Goal: Task Accomplishment & Management: Complete application form

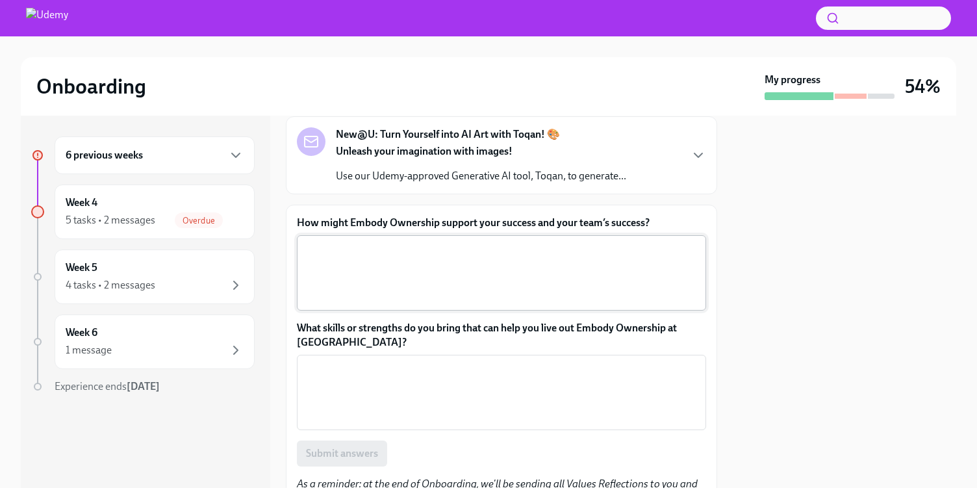
scroll to position [74, 0]
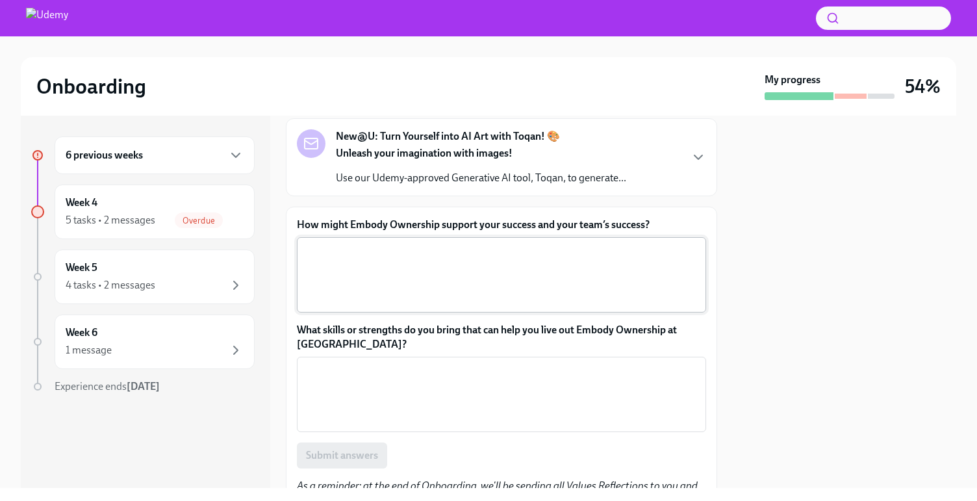
click at [494, 245] on textarea "How might Embody Ownership support your success and your team’s success?" at bounding box center [501, 274] width 393 height 62
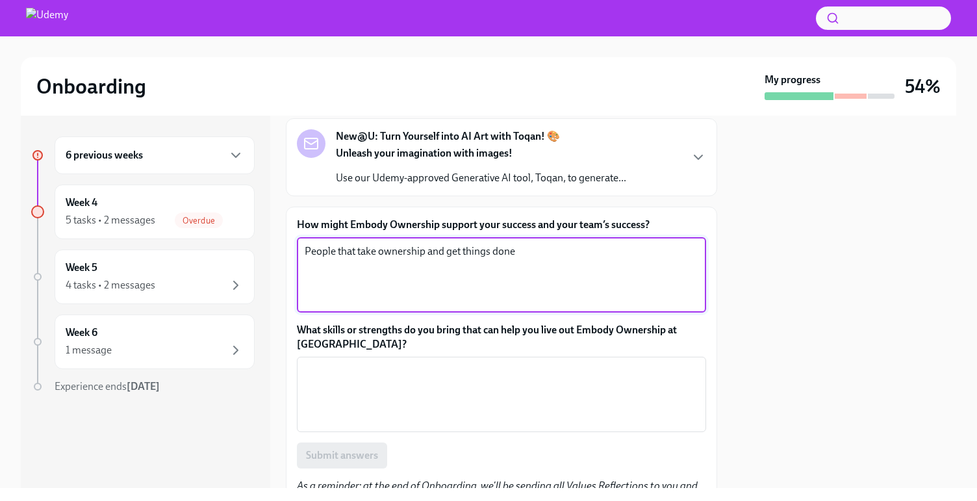
click at [375, 253] on textarea "People that take ownership and get things done" at bounding box center [501, 274] width 393 height 62
drag, startPoint x: 356, startPoint y: 253, endPoint x: 295, endPoint y: 253, distance: 61.7
click at [295, 253] on div "How might Embody Ownership support your success and your team’s success? People…" at bounding box center [501, 369] width 431 height 326
click at [419, 255] on textarea "Taking ownership and get things done" at bounding box center [501, 274] width 393 height 62
click at [518, 253] on textarea "Taking ownership and getting things done" at bounding box center [501, 274] width 393 height 62
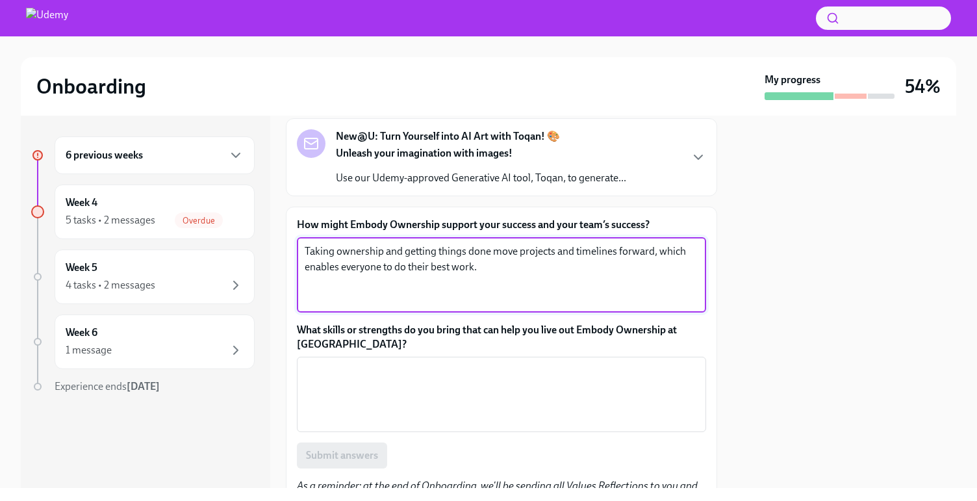
drag, startPoint x: 484, startPoint y: 270, endPoint x: 301, endPoint y: 227, distance: 188.1
click at [301, 227] on div "How might Embody Ownership support your success and your team’s success? Taking…" at bounding box center [501, 265] width 409 height 95
click at [450, 270] on textarea "Taking ownership and getting things done move projects and timelines forward, w…" at bounding box center [501, 274] width 393 height 62
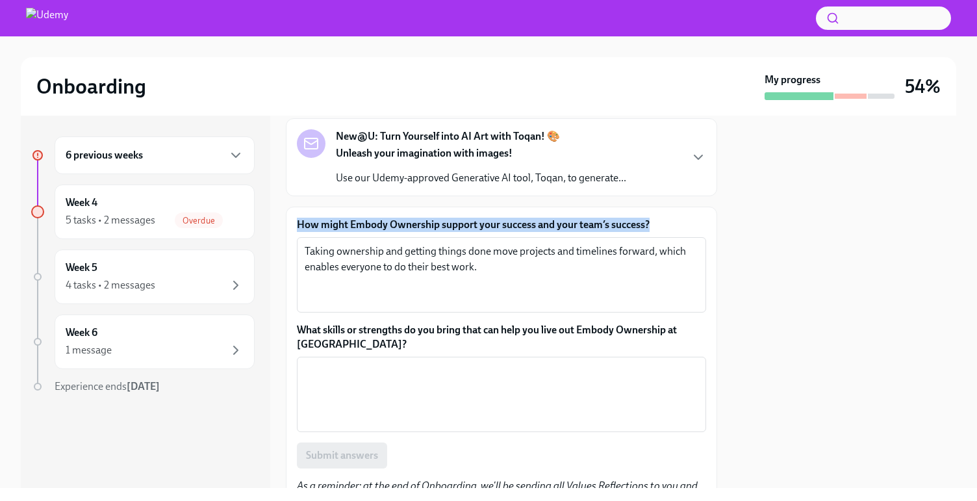
drag, startPoint x: 661, startPoint y: 223, endPoint x: 298, endPoint y: 222, distance: 363.0
click at [298, 222] on label "How might Embody Ownership support your success and your team’s success?" at bounding box center [501, 225] width 409 height 14
copy label "How might Embody Ownership support your success and your team’s success?"
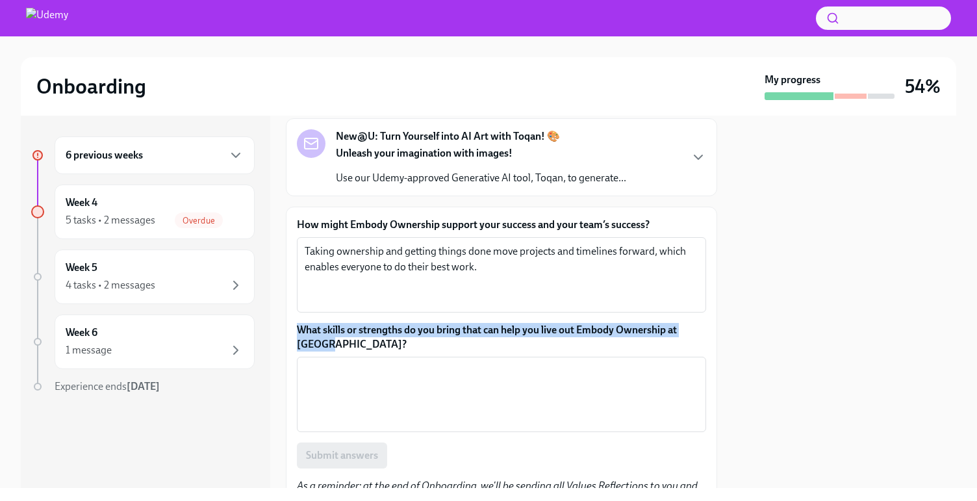
drag, startPoint x: 372, startPoint y: 341, endPoint x: 291, endPoint y: 328, distance: 82.2
click at [291, 328] on div "How might Embody Ownership support your success and your team’s success? Taking…" at bounding box center [501, 369] width 431 height 326
copy label "What skills or strengths do you bring that can help you live out Embody Ownersh…"
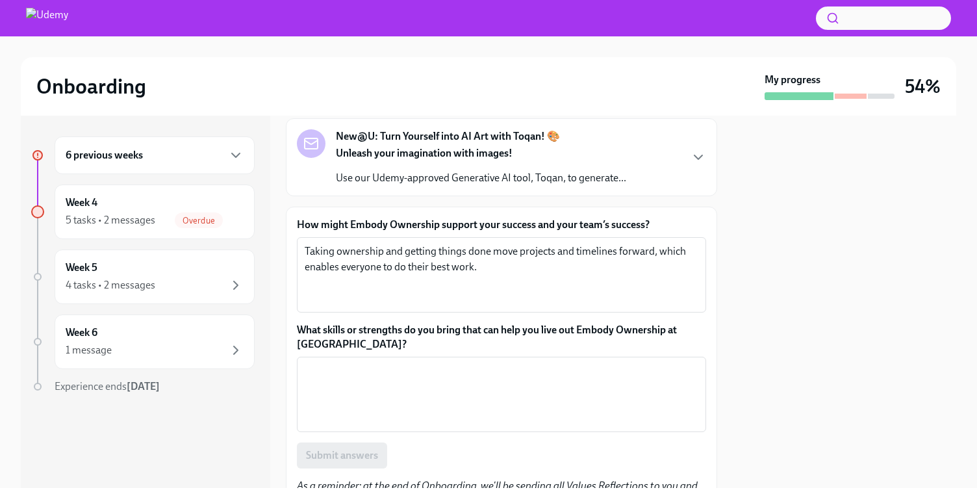
click at [399, 340] on label "What skills or strengths do you bring that can help you live out Embody Ownersh…" at bounding box center [501, 337] width 409 height 29
click at [399, 363] on textarea "What skills or strengths do you bring that can help you live out Embody Ownersh…" at bounding box center [501, 394] width 393 height 62
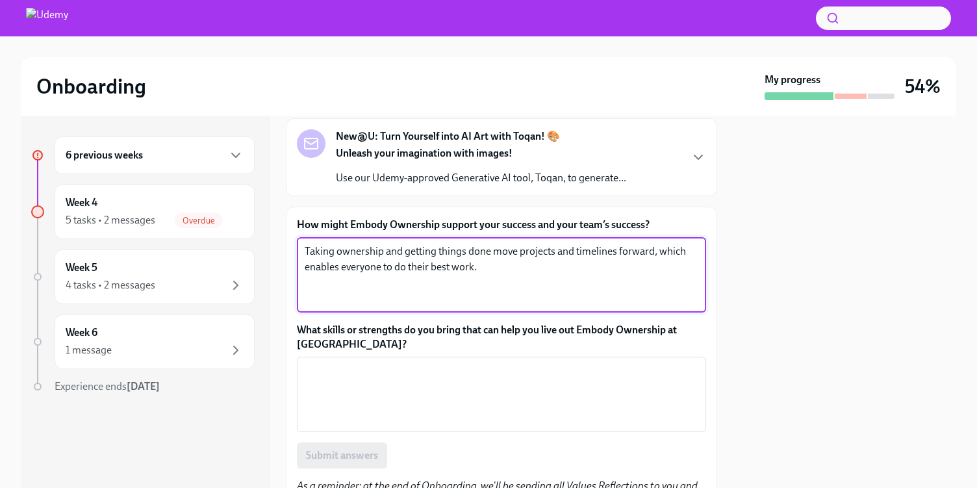
drag, startPoint x: 481, startPoint y: 269, endPoint x: 279, endPoint y: 250, distance: 202.2
click at [279, 250] on div "6 previous weeks Week 4 5 tasks • 2 messages Overdue Week 5 4 tasks • 2 message…" at bounding box center [488, 302] width 935 height 372
paste textarea "By taking responsibility, being proactive, and following through, I can build t…"
drag, startPoint x: 610, startPoint y: 253, endPoint x: 675, endPoint y: 247, distance: 65.8
click at [675, 247] on textarea "By taking responsibility, being proactive, and following through, I can build t…" at bounding box center [501, 274] width 393 height 62
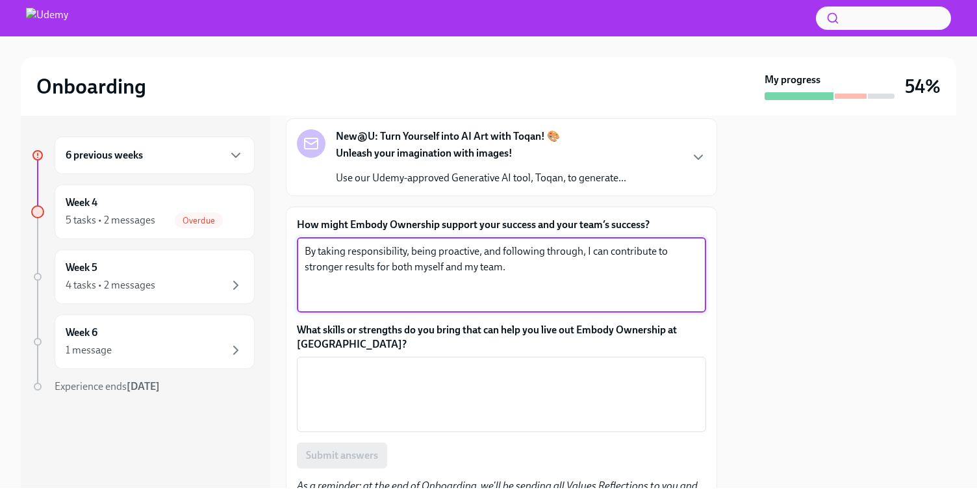
click at [305, 269] on textarea "By taking responsibility, being proactive, and following through, I can contrib…" at bounding box center [501, 274] width 393 height 62
type textarea "By taking responsibility, being proactive, and following through, I can contrib…"
click at [475, 399] on textarea "What skills or strengths do you bring that can help you live out Embody Ownersh…" at bounding box center [501, 394] width 393 height 62
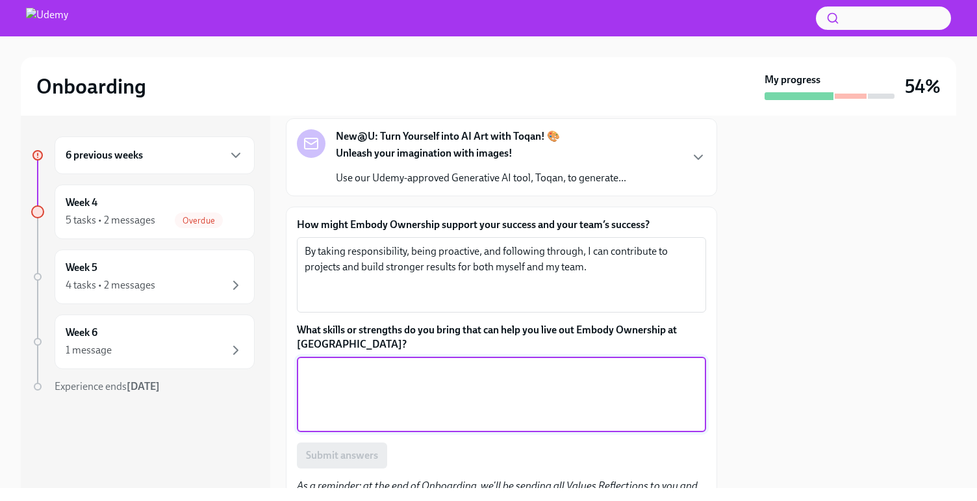
paste textarea "I bring accountability, clear communication, and problem-solving skills that he…"
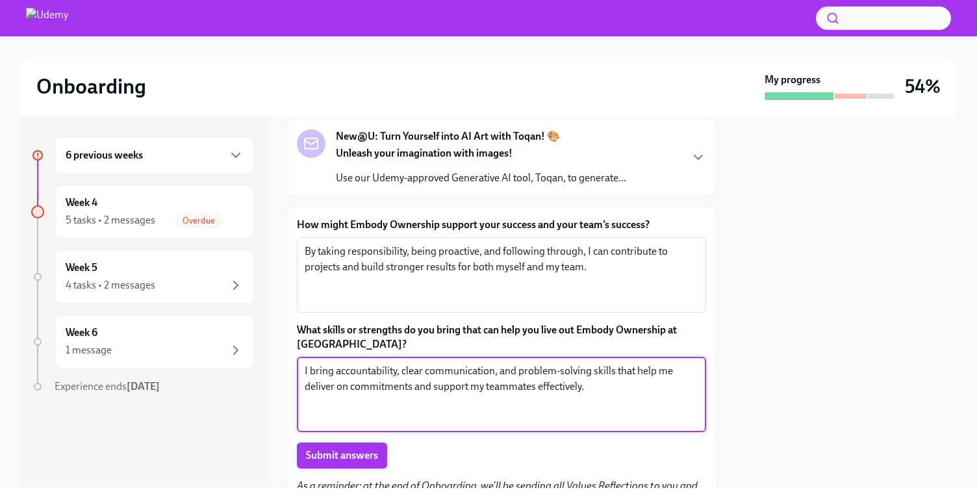
type textarea "I bring accountability, clear communication, and problem-solving skills that he…"
click at [367, 455] on span "Submit answers" at bounding box center [342, 455] width 72 height 13
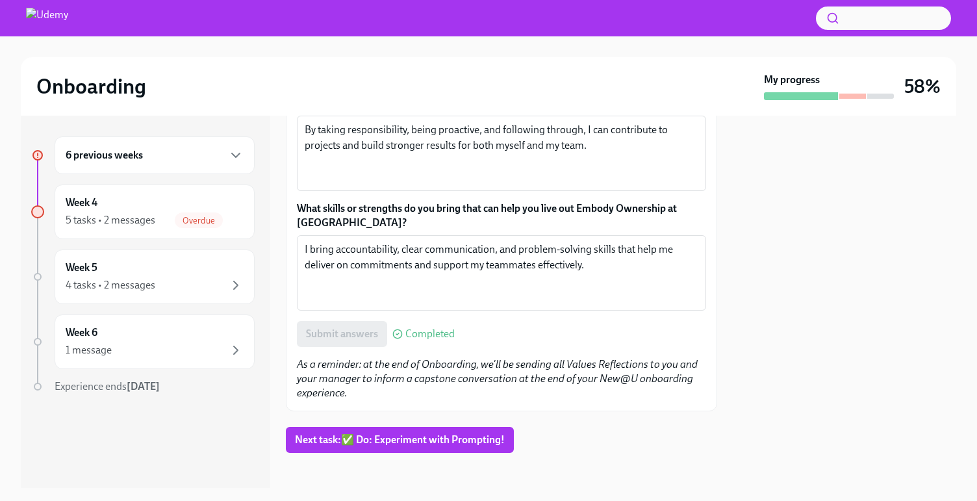
scroll to position [199, 0]
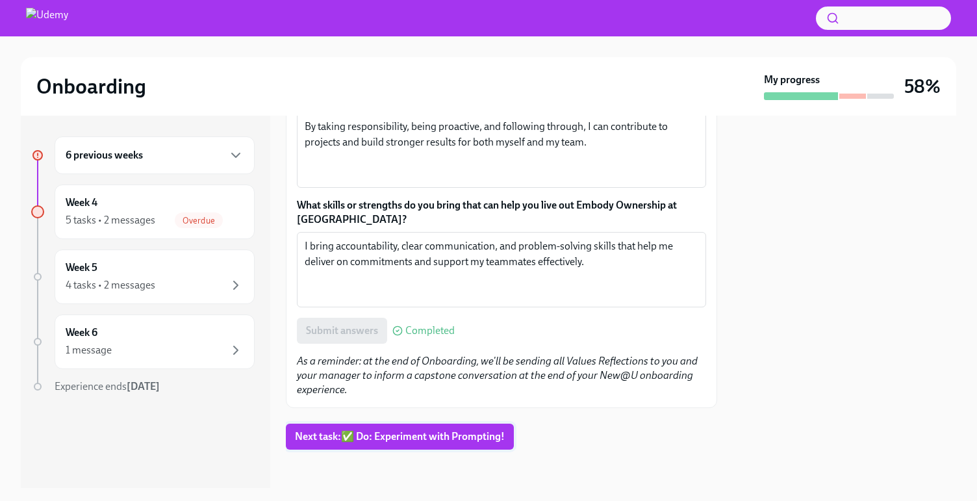
click at [464, 434] on span "Next task : ✅ Do: Experiment with Prompting!" at bounding box center [400, 436] width 210 height 13
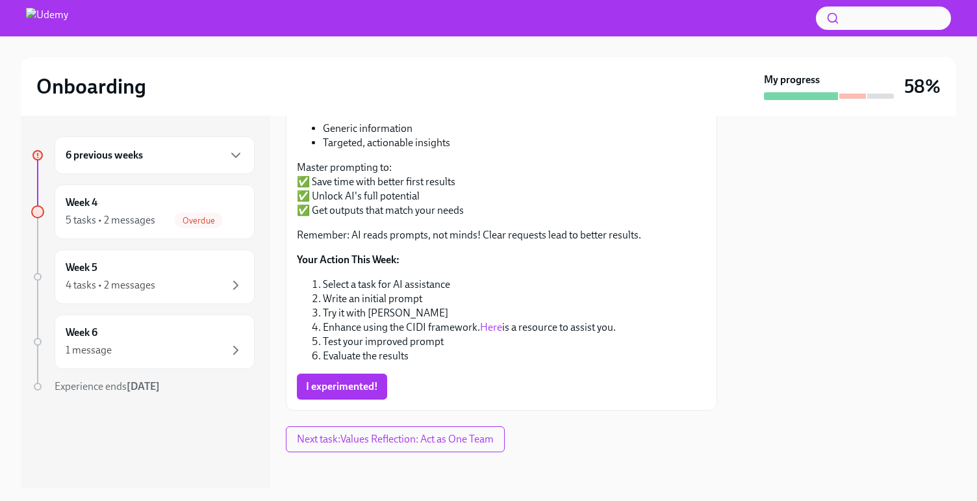
scroll to position [229, 0]
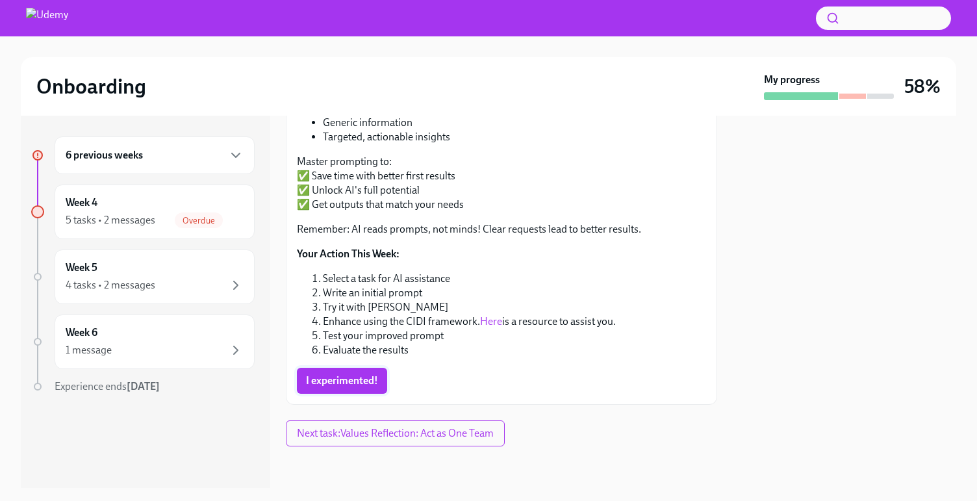
click at [350, 389] on button "I experimented!" at bounding box center [342, 381] width 90 height 26
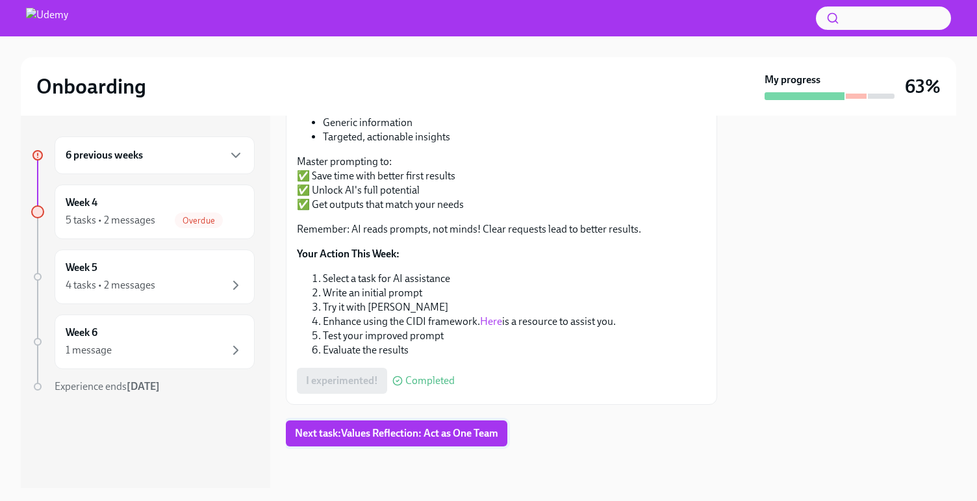
click at [453, 425] on button "Next task : Values Reflection: Act as One Team" at bounding box center [396, 433] width 221 height 26
